Goal: Information Seeking & Learning: Learn about a topic

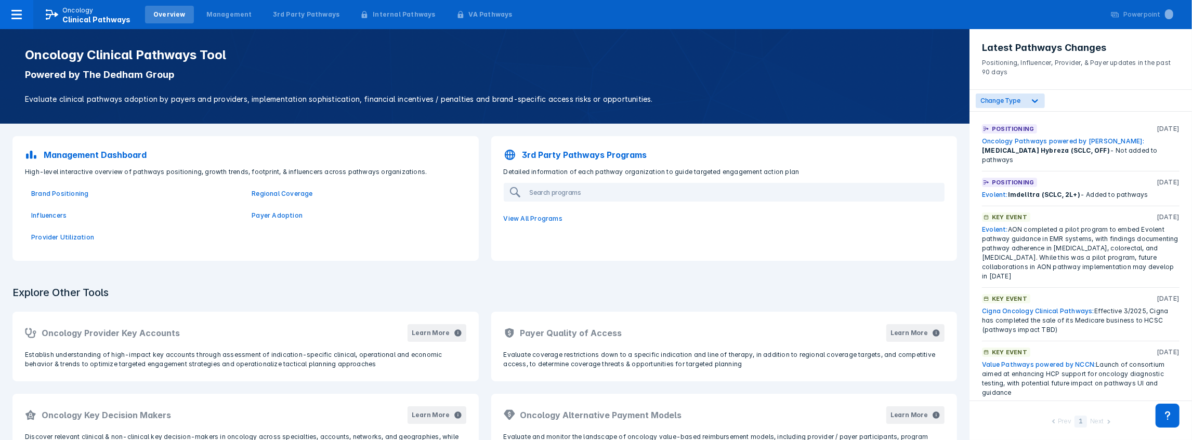
click at [1016, 131] on p "Positioning" at bounding box center [1013, 128] width 42 height 9
click at [1110, 147] on span "[MEDICAL_DATA] Hybreza (SCLC, OFF)" at bounding box center [1046, 151] width 128 height 8
click at [1149, 146] on div "Oncology Pathways powered by [PERSON_NAME]: [MEDICAL_DATA] Hybreza (SCLC, OFF) …" at bounding box center [1081, 151] width 198 height 28
click at [1122, 190] on div "Evolent: Imdelltra (SCLC, 2L+) - Added to pathways" at bounding box center [1081, 194] width 198 height 9
drag, startPoint x: 1136, startPoint y: 183, endPoint x: 1002, endPoint y: 181, distance: 133.1
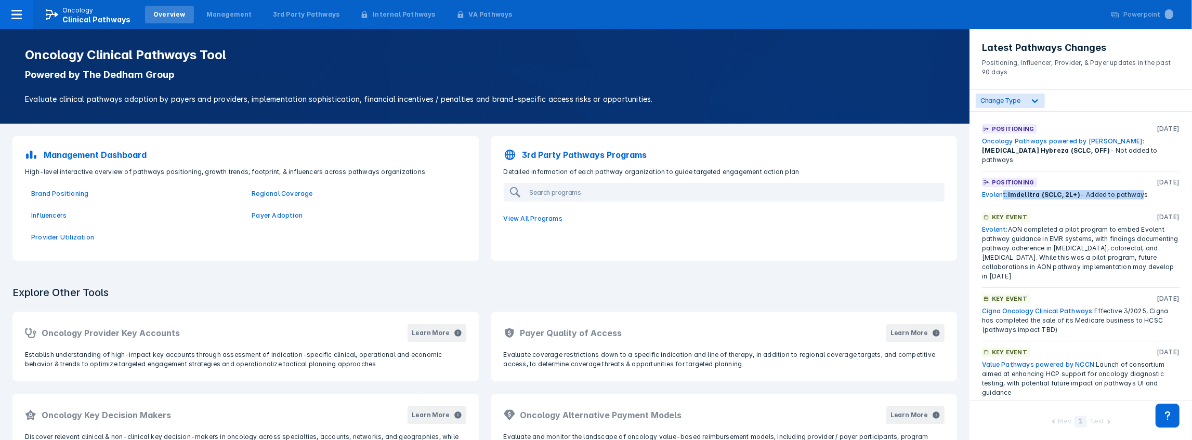
click at [1002, 190] on div "Evolent: Imdelltra (SCLC, 2L+) - Added to pathways" at bounding box center [1081, 194] width 198 height 9
click at [1006, 178] on p "Positioning" at bounding box center [1013, 182] width 42 height 9
click at [992, 191] on link "Evolent:" at bounding box center [995, 195] width 26 height 8
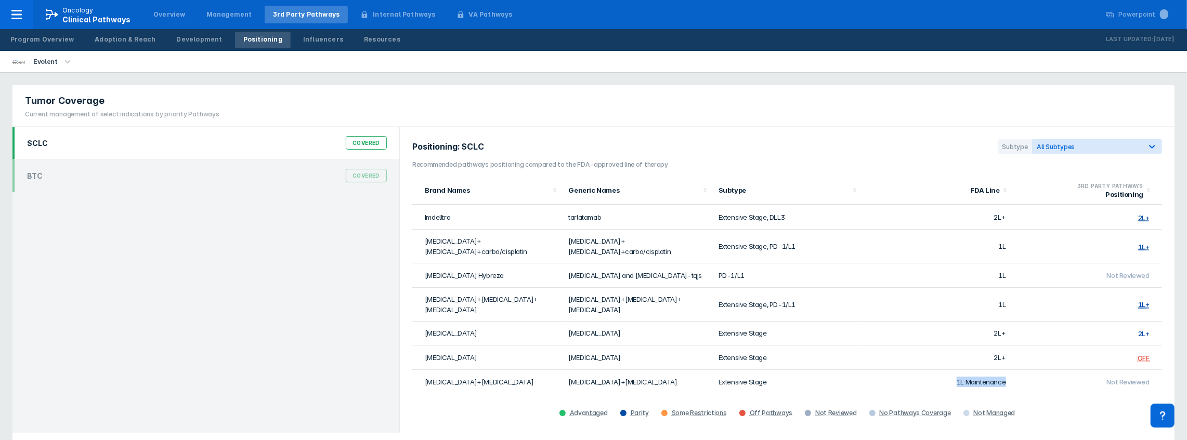
drag, startPoint x: 953, startPoint y: 363, endPoint x: 1035, endPoint y: 367, distance: 81.7
click at [1035, 370] on tr "[MEDICAL_DATA]+[MEDICAL_DATA] [MEDICAL_DATA]+[MEDICAL_DATA] Extensive Stage 1L …" at bounding box center [787, 382] width 750 height 24
click at [1036, 370] on td "Not Reviewed" at bounding box center [1087, 382] width 150 height 24
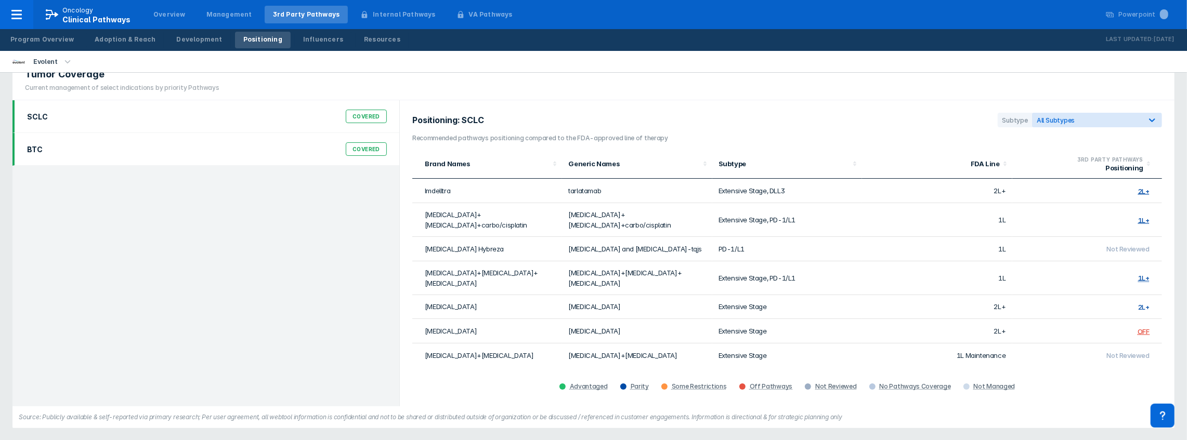
click at [366, 148] on div "Covered" at bounding box center [366, 149] width 41 height 14
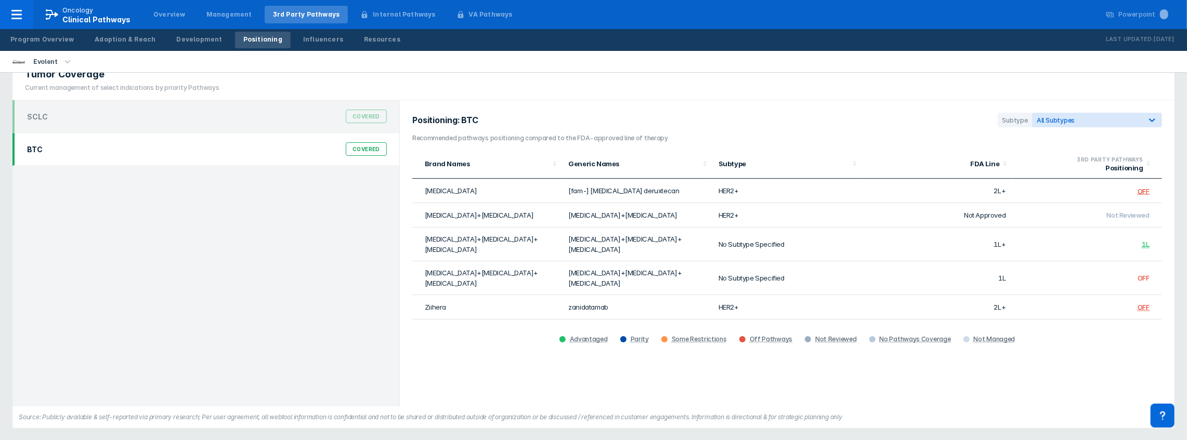
click at [589, 193] on td "[fam-] [MEDICAL_DATA] deruxtecan" at bounding box center [637, 191] width 150 height 24
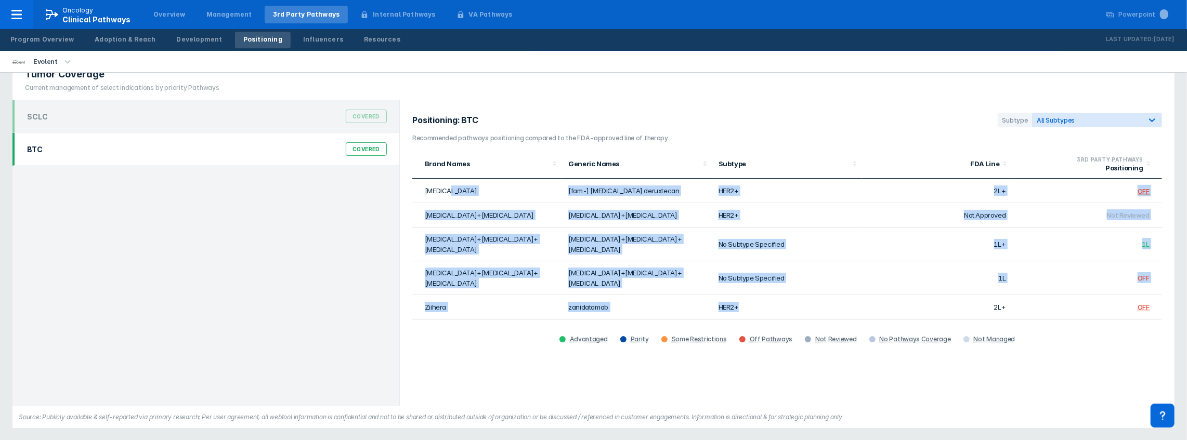
drag, startPoint x: 507, startPoint y: 195, endPoint x: 753, endPoint y: 291, distance: 263.2
click at [753, 291] on tbody "[MEDICAL_DATA] [fam-] [MEDICAL_DATA] deruxtecan HER2+ 2L+ OFF [MEDICAL_DATA]+[M…" at bounding box center [787, 249] width 750 height 141
click at [752, 295] on td "HER2+" at bounding box center [787, 307] width 150 height 24
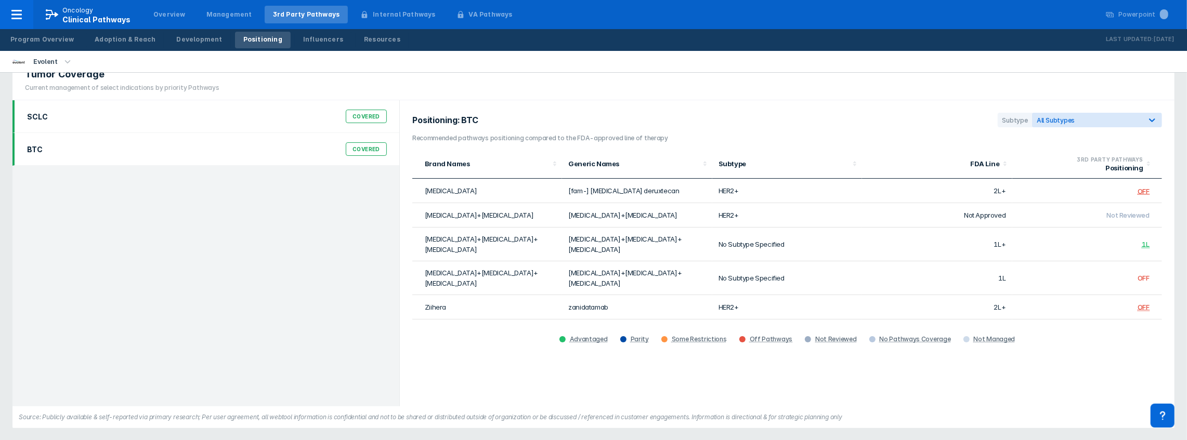
click at [330, 115] on div "SCLC Covered" at bounding box center [207, 117] width 372 height 20
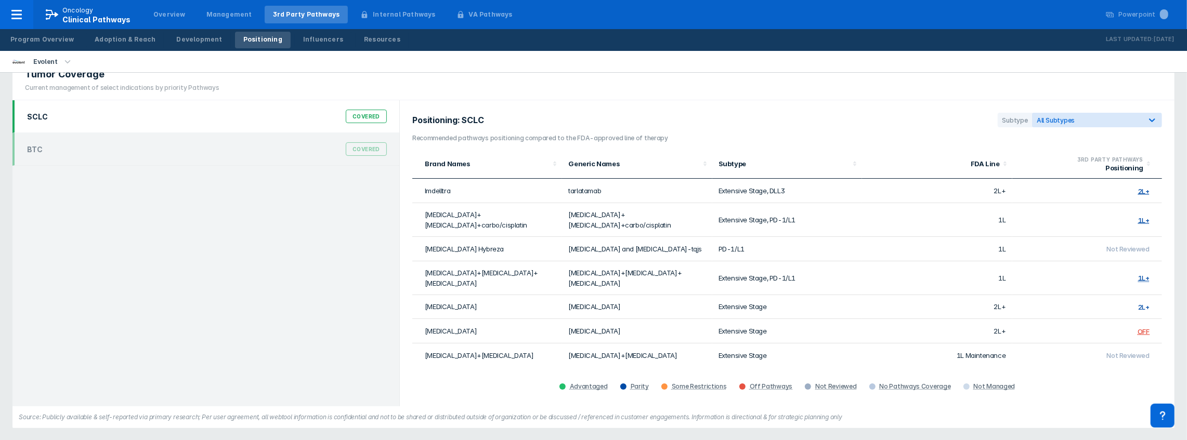
click at [872, 187] on td "2L+" at bounding box center [937, 191] width 150 height 24
click at [981, 195] on td "2L+" at bounding box center [937, 191] width 150 height 24
click at [993, 191] on td "2L+" at bounding box center [937, 191] width 150 height 24
click at [847, 171] on th "Subtype" at bounding box center [787, 164] width 150 height 30
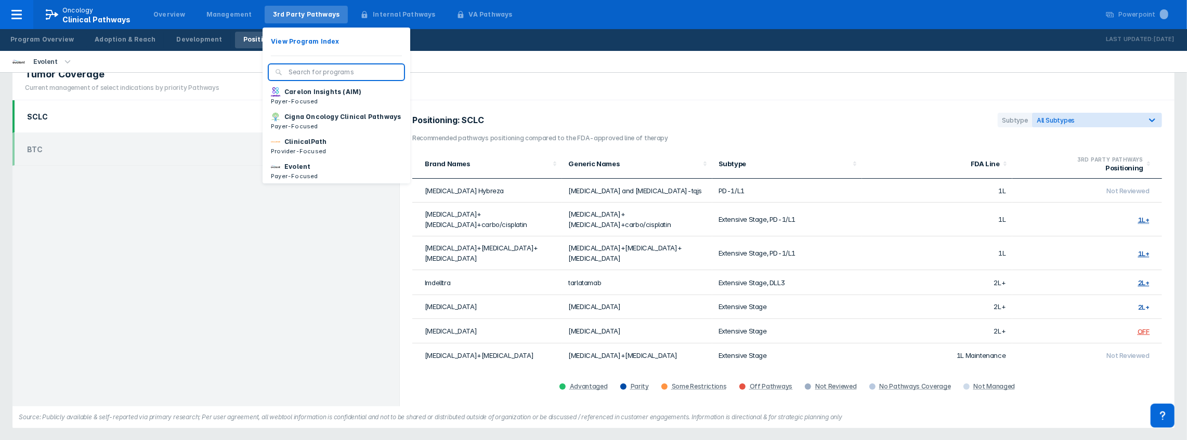
click at [284, 21] on div "3rd Party Pathways" at bounding box center [307, 15] width 84 height 18
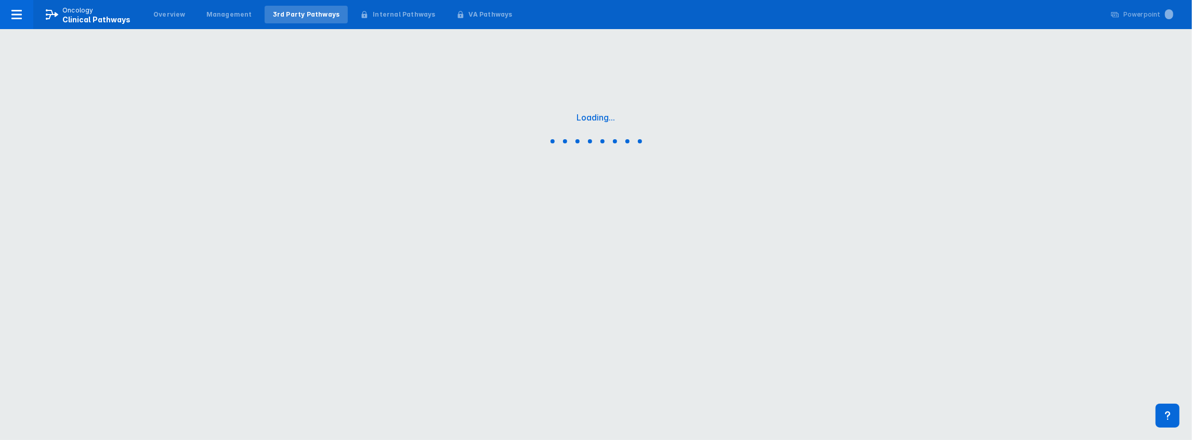
click at [284, 21] on div "3rd Party Pathways" at bounding box center [307, 15] width 84 height 18
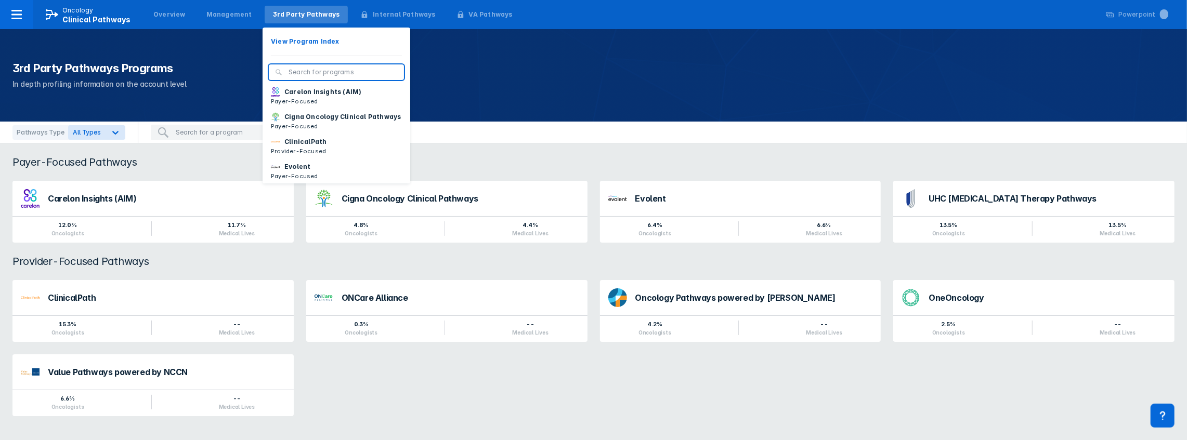
type input "b"
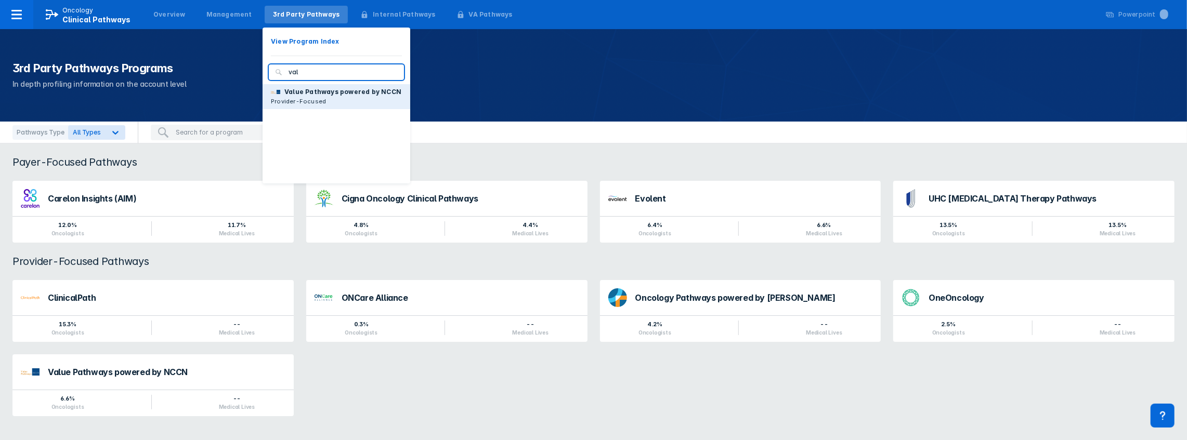
type input "val"
click at [284, 89] on p "Value Pathways powered by NCCN" at bounding box center [342, 91] width 117 height 9
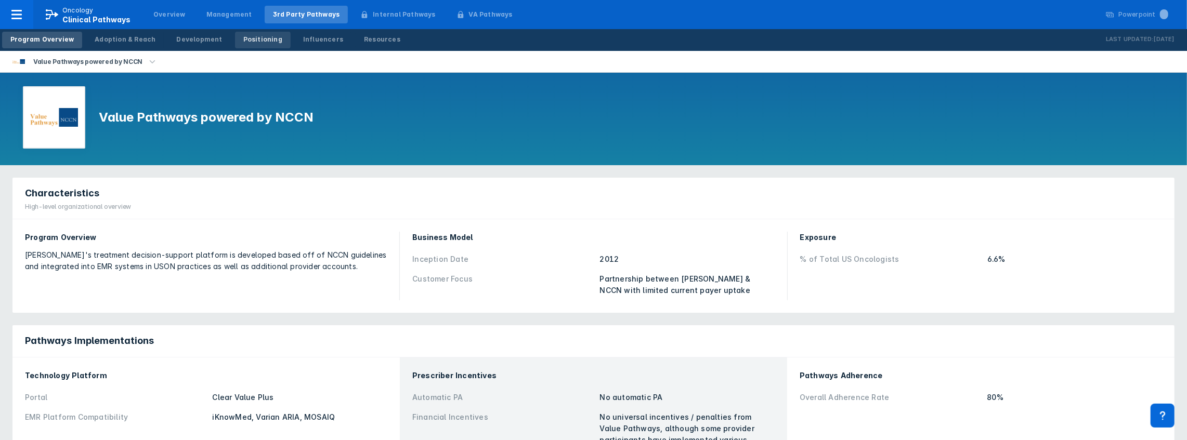
click at [243, 43] on div "Positioning" at bounding box center [262, 39] width 39 height 9
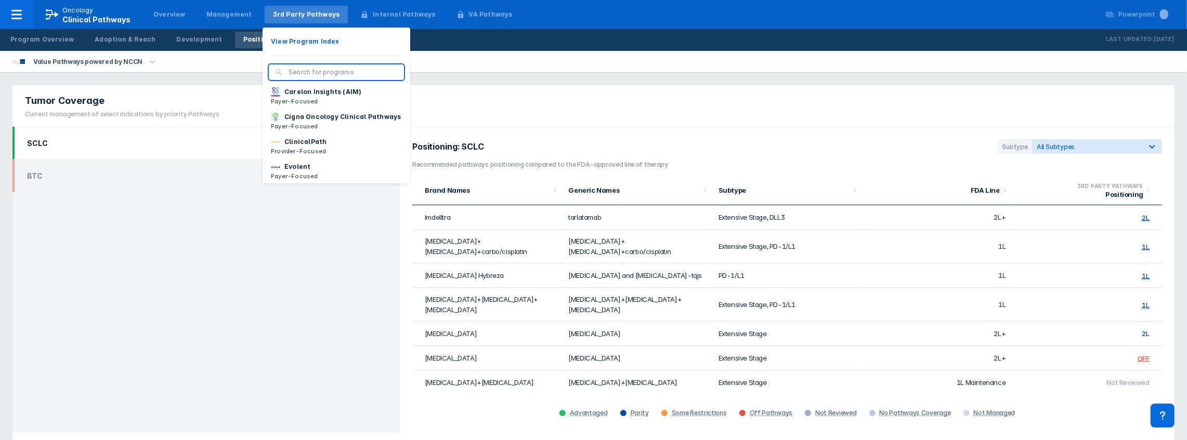
click at [292, 20] on div "3rd Party Pathways" at bounding box center [307, 15] width 84 height 18
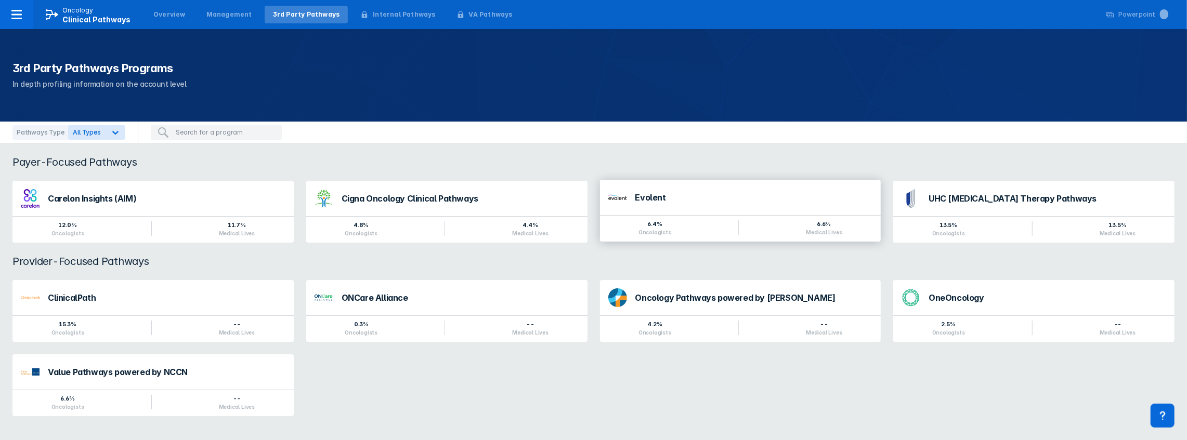
click at [646, 193] on div "Evolent" at bounding box center [754, 197] width 238 height 8
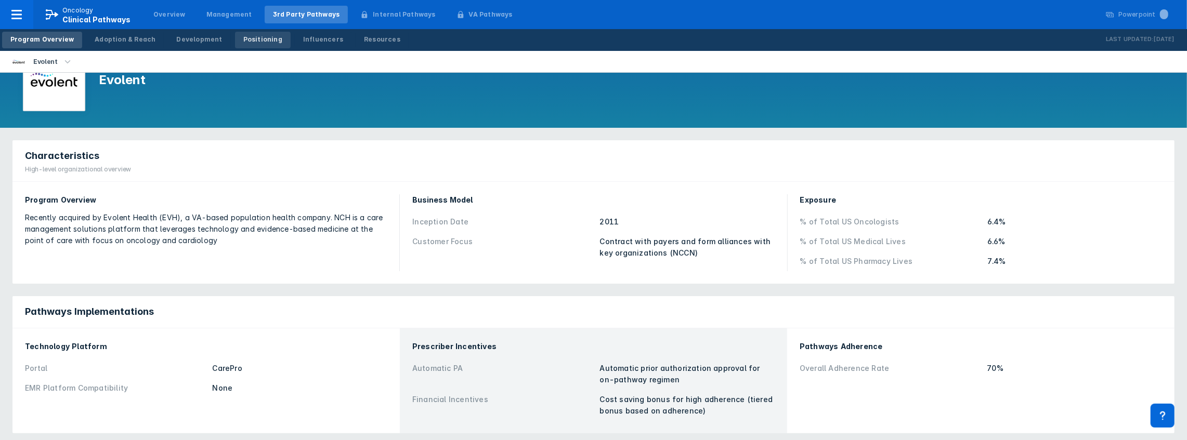
scroll to position [34, 0]
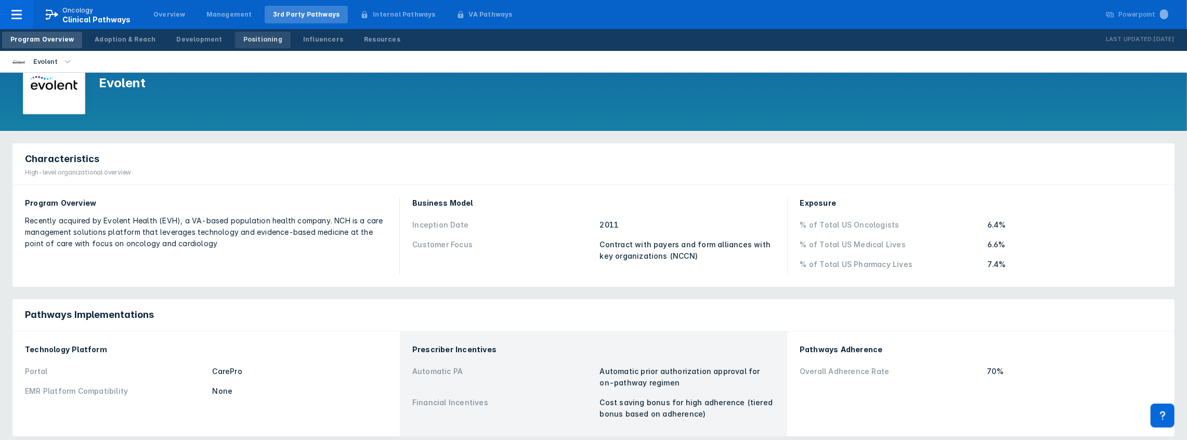
click at [243, 41] on div "Positioning" at bounding box center [262, 39] width 39 height 9
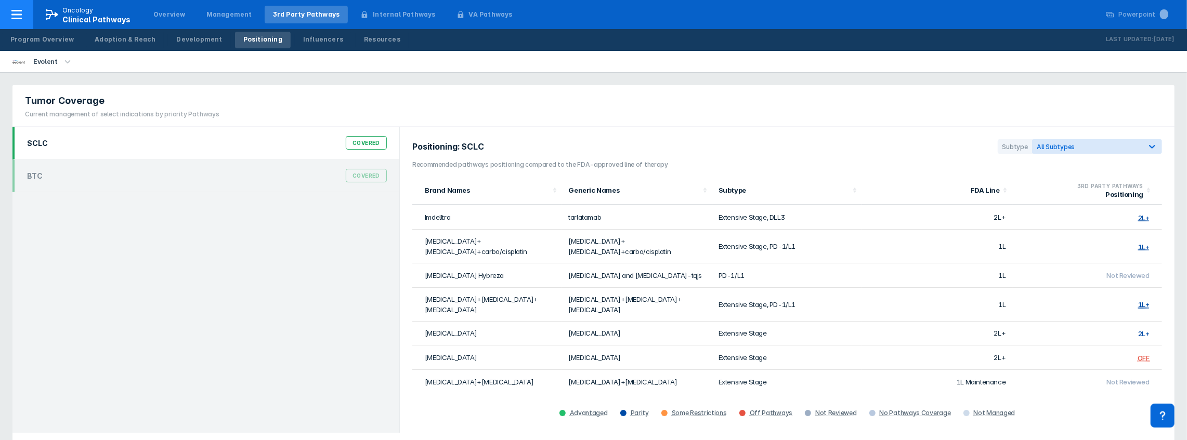
click at [13, 17] on icon at bounding box center [16, 14] width 12 height 12
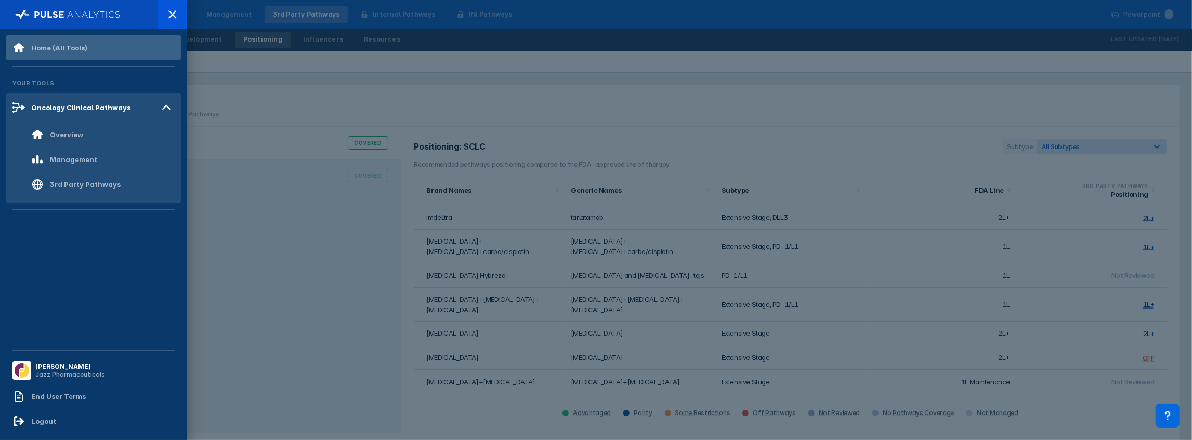
click at [35, 43] on div "Home (All Tools)" at bounding box center [49, 48] width 75 height 12
